Goal: Find specific page/section: Find specific page/section

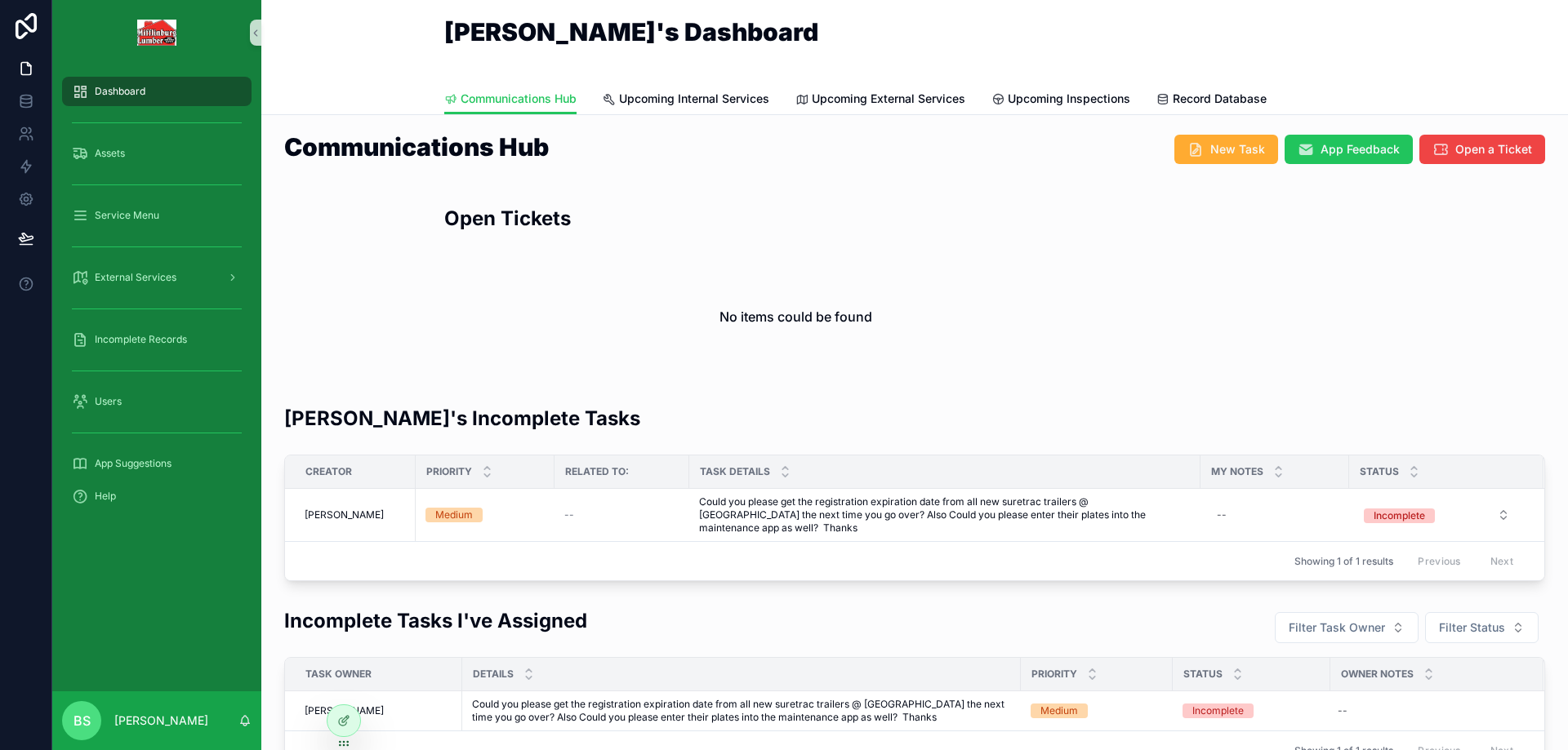
drag, startPoint x: 371, startPoint y: 4, endPoint x: 1065, endPoint y: 7, distance: 694.0
click at [1022, 31] on div "[PERSON_NAME]'s Dashboard" at bounding box center [914, 41] width 941 height 44
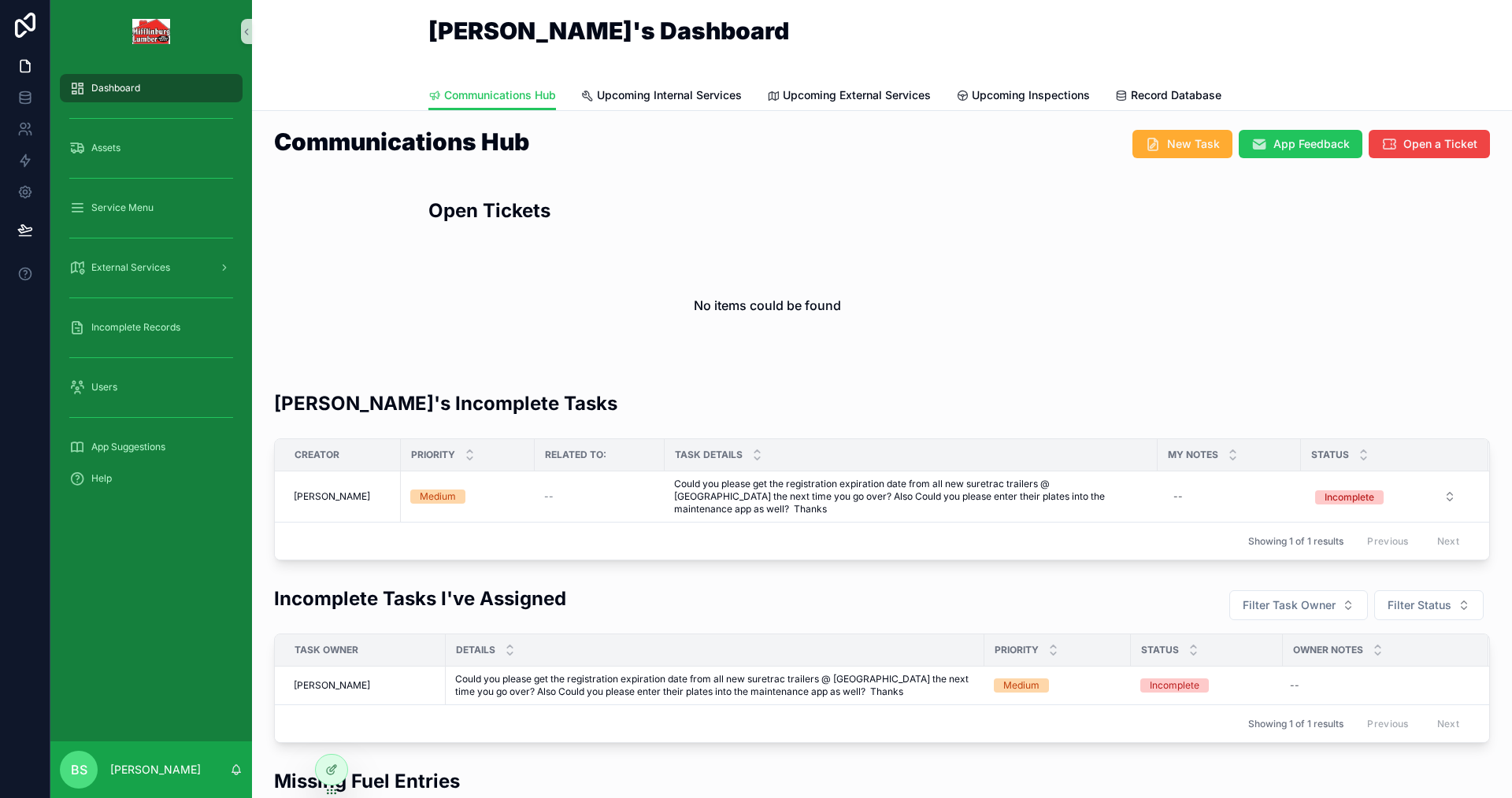
click at [698, 124] on div "Communications Hub" at bounding box center [573, 151] width 617 height 55
click at [695, 104] on link "Upcoming Internal Services" at bounding box center [662, 97] width 161 height 31
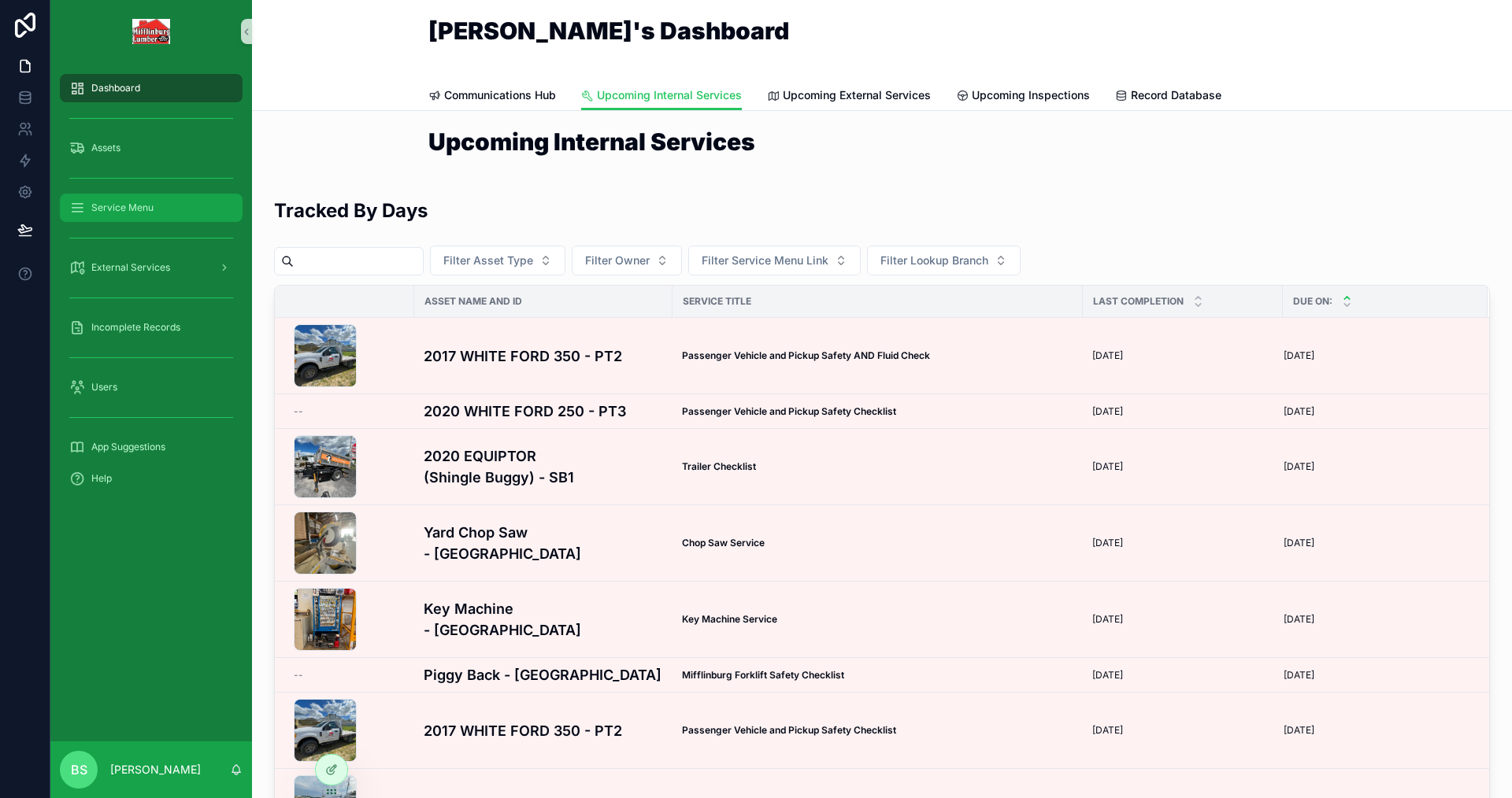
click at [131, 211] on span "Service Menu" at bounding box center [122, 207] width 62 height 12
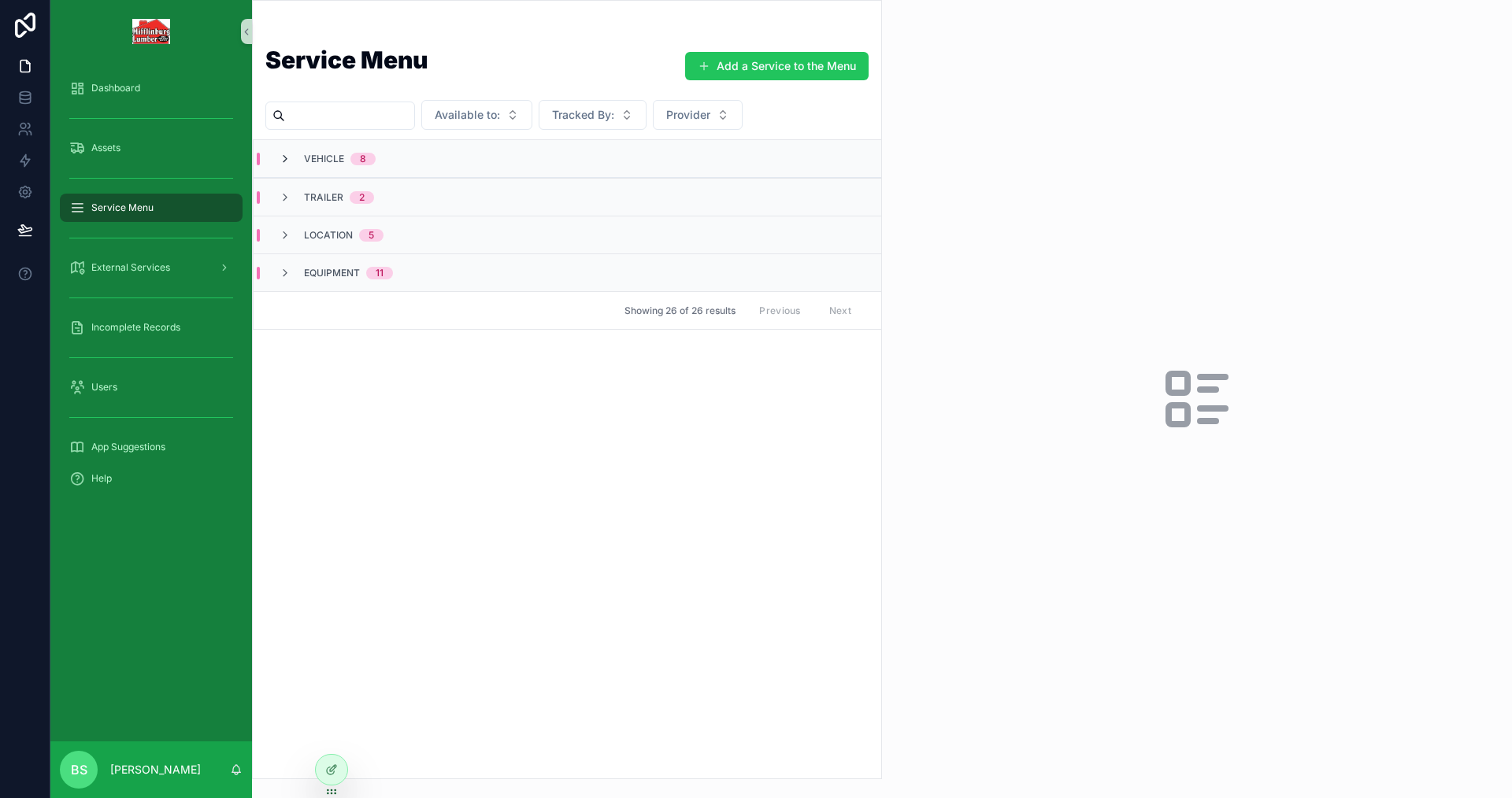
click at [288, 157] on icon "scrollable content" at bounding box center [284, 158] width 12 height 12
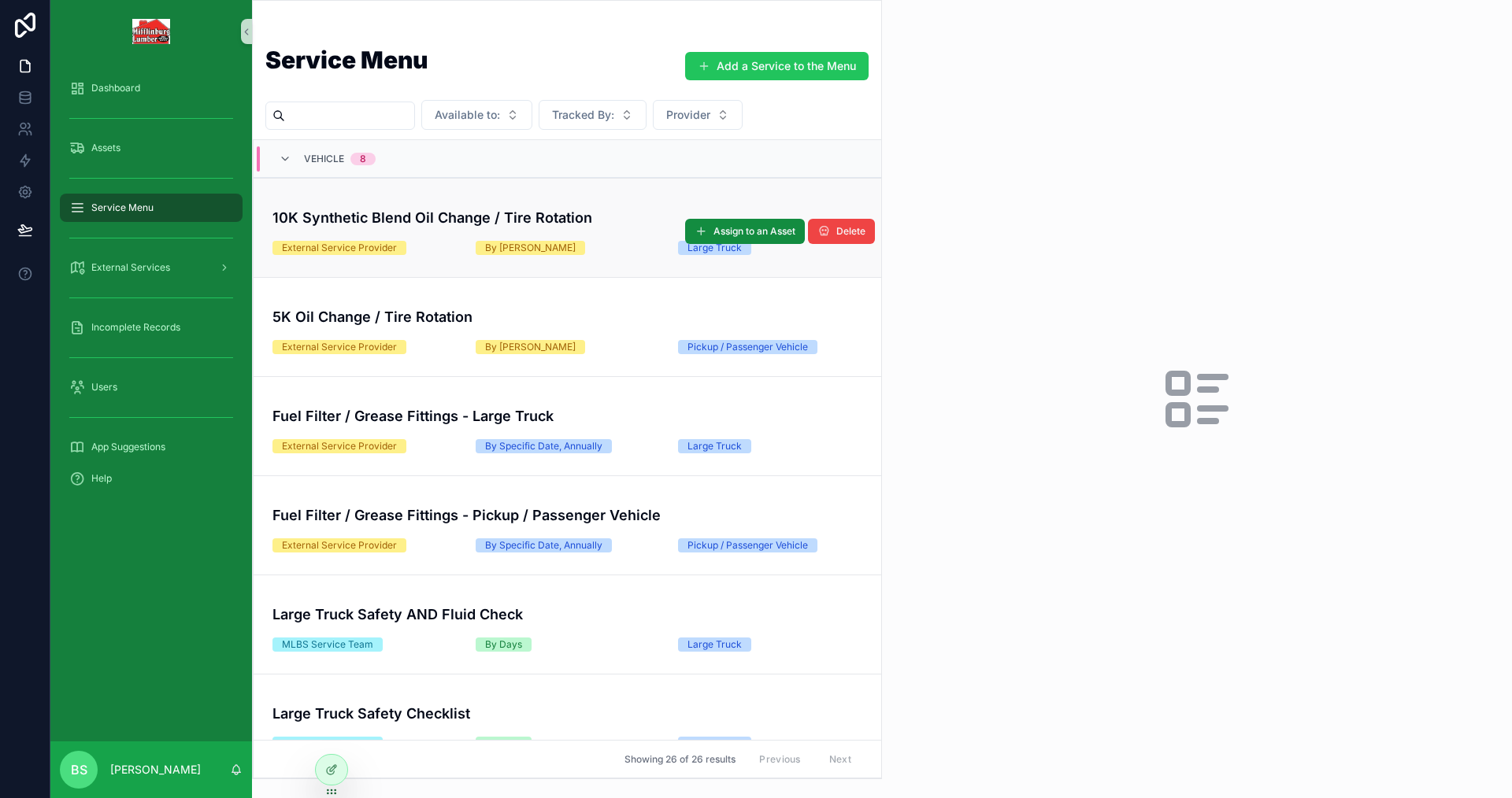
click at [545, 207] on h4 "10K Synthetic Blend Oil Change / Tire Rotation" at bounding box center [567, 218] width 590 height 21
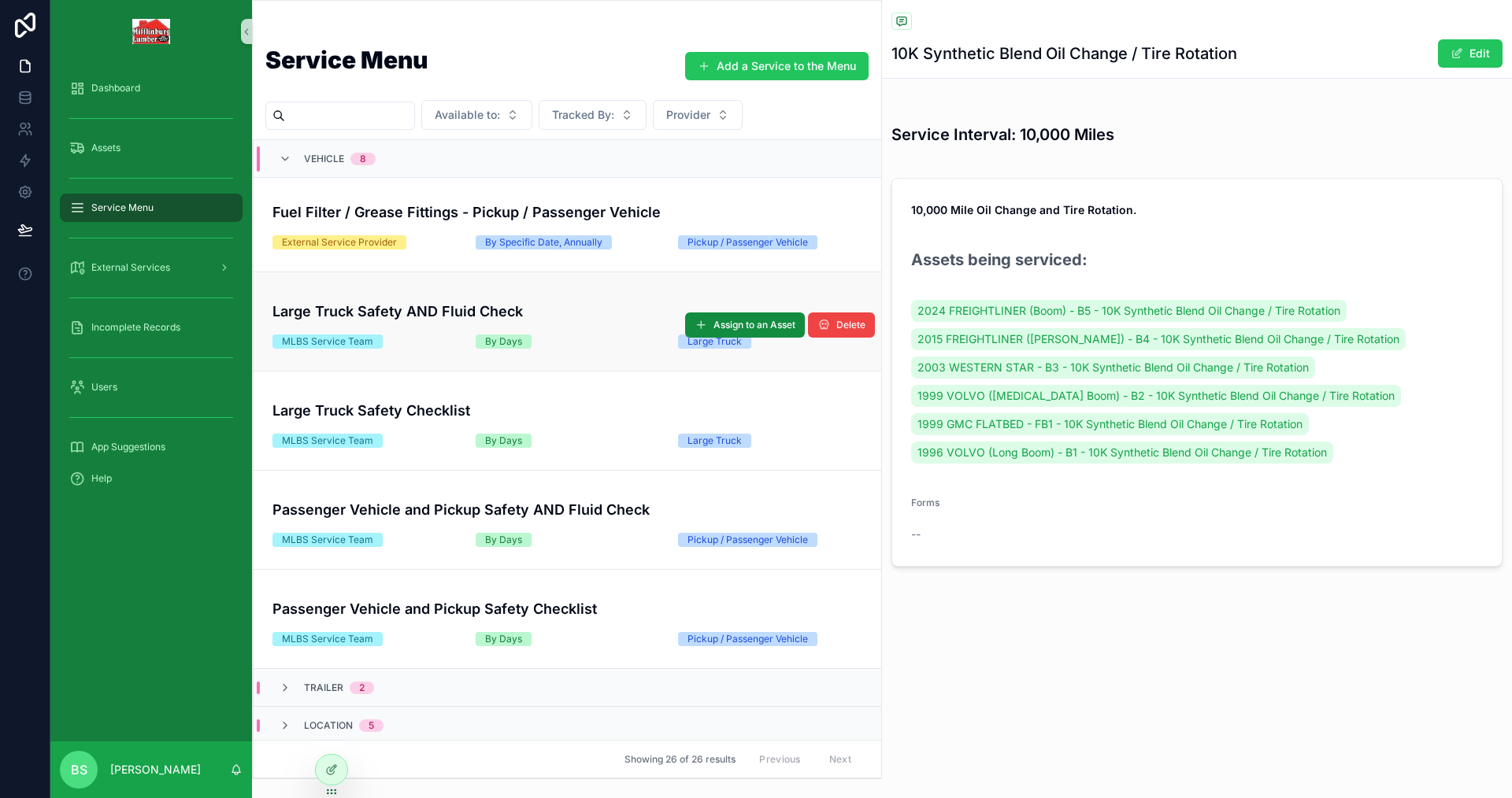
scroll to position [345, 0]
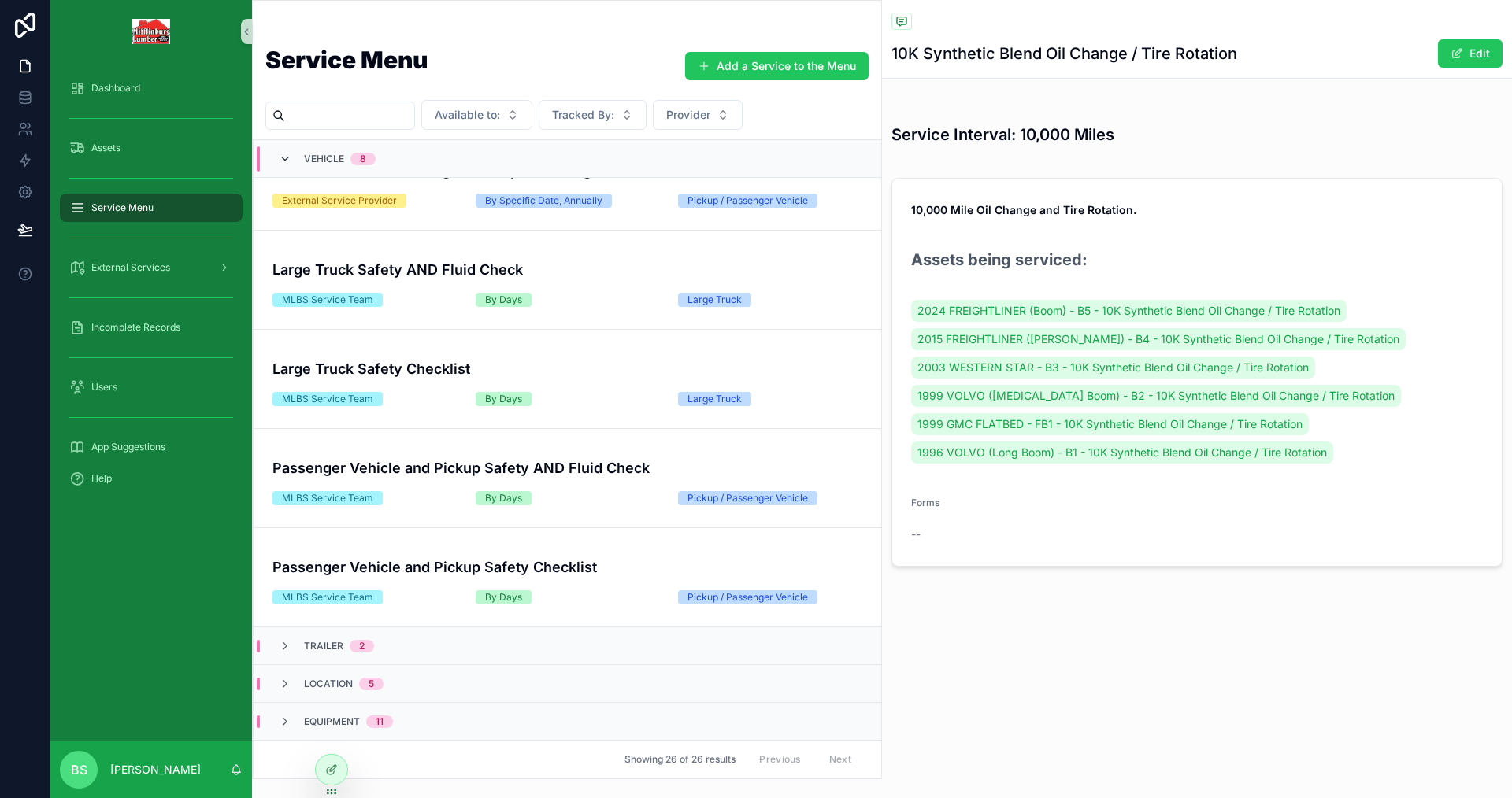
click at [283, 156] on icon "scrollable content" at bounding box center [284, 158] width 12 height 12
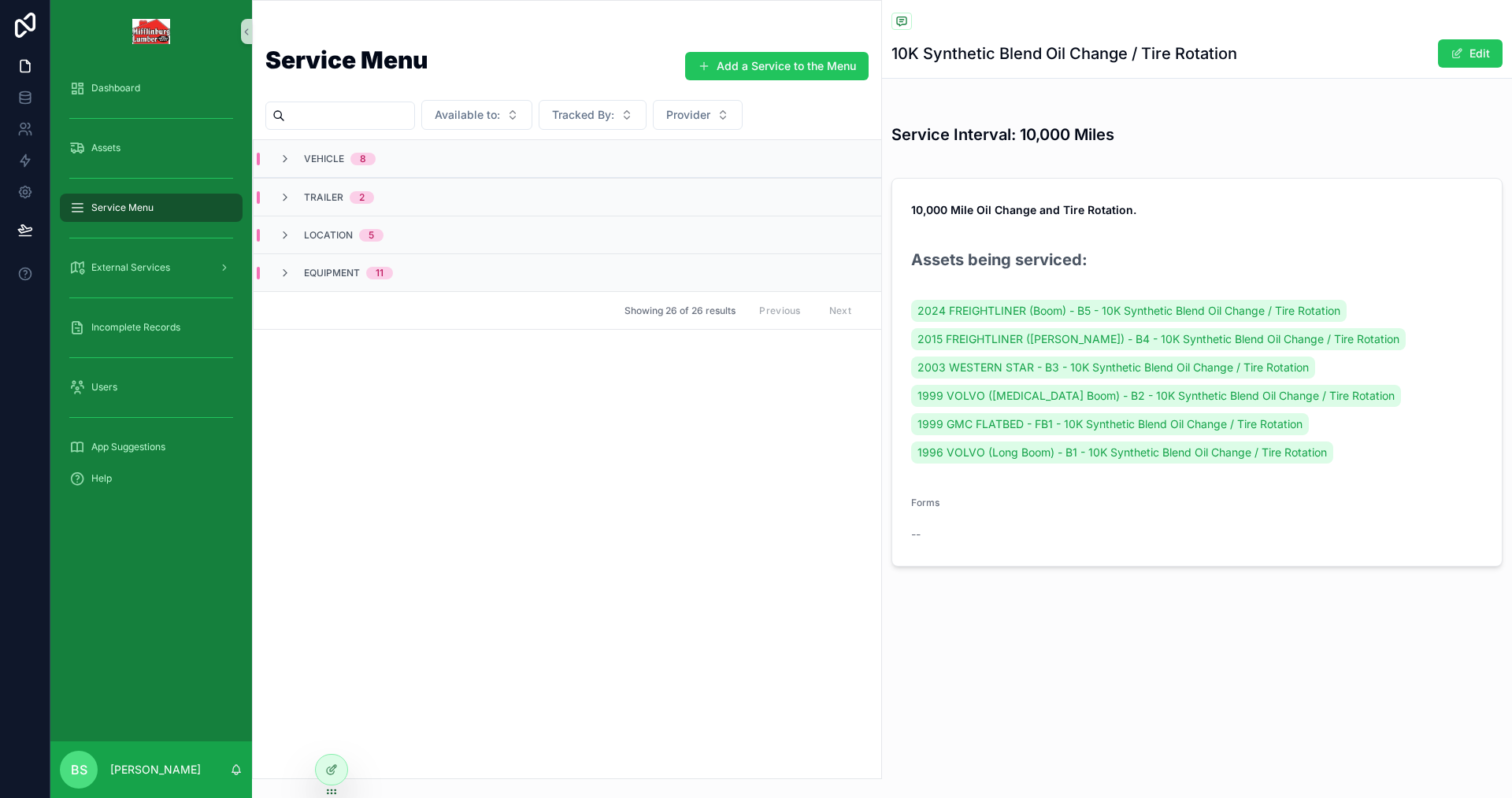
scroll to position [0, 0]
click at [731, 312] on span "2024 FREIGHTLINER (Boom) - B5 - 10K Synthetic Blend Oil Change / Tire Rotation" at bounding box center [1129, 310] width 423 height 16
